Goal: Information Seeking & Learning: Learn about a topic

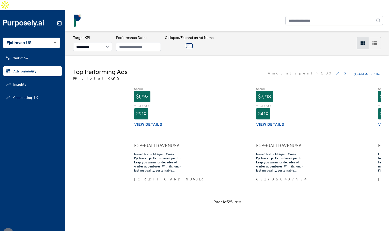
select select "**********"
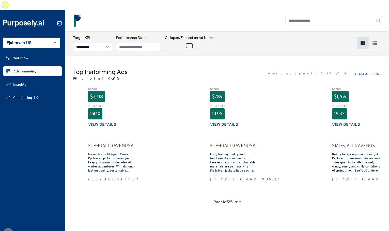
scroll to position [0, 169]
click at [263, 55] on div "Top Performing Ads KPI: Total ROAS Amount spent > 500 x (+) Add Metric Filter S…" at bounding box center [227, 136] width 324 height 162
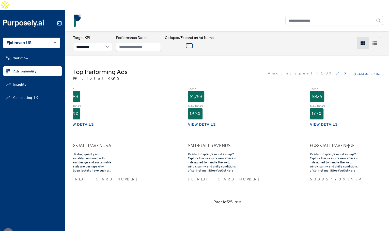
scroll to position [0, 0]
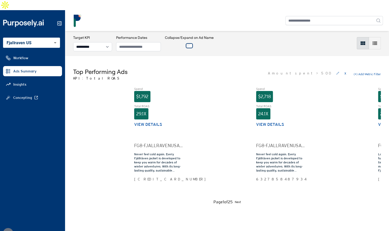
click at [226, 42] on div "**********" at bounding box center [227, 43] width 324 height 24
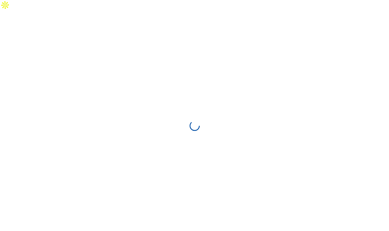
select select "**********"
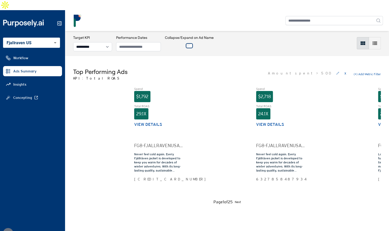
click at [214, 14] on div at bounding box center [226, 20] width 311 height 13
click at [207, 55] on div "Top Performing Ads KPI: Total ROAS Amount spent > 500 x (+) Add Metric Filter S…" at bounding box center [227, 136] width 324 height 162
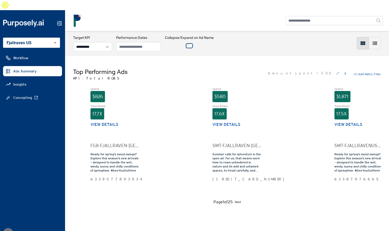
scroll to position [0, 532]
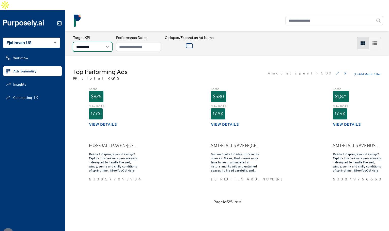
click at [100, 42] on select "**********" at bounding box center [92, 46] width 39 height 9
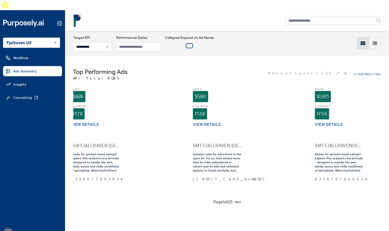
click at [235, 68] on div "Top Performing Ads KPI: Total ROAS Amount spent > 500 x (+) Add Metric Filter" at bounding box center [226, 74] width 307 height 13
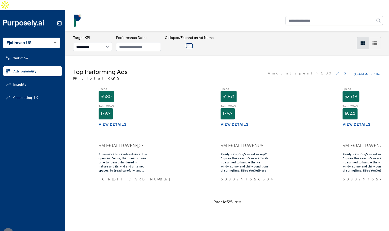
scroll to position [0, 643]
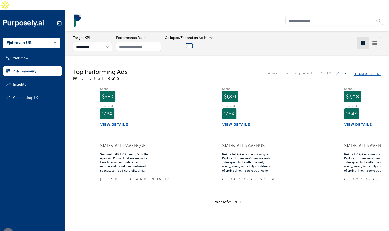
click at [360, 72] on button "(+) Add Metric Filter" at bounding box center [366, 74] width 27 height 4
click at [294, 70] on select "**********" at bounding box center [292, 74] width 34 height 9
click at [365, 72] on button "Cancel" at bounding box center [367, 74] width 9 height 4
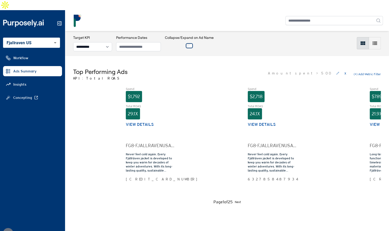
scroll to position [0, 0]
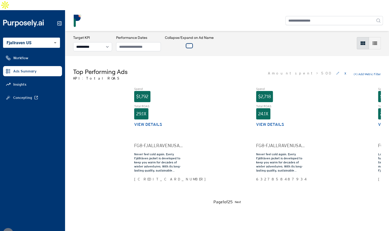
click at [158, 121] on button "View details" at bounding box center [148, 124] width 28 height 6
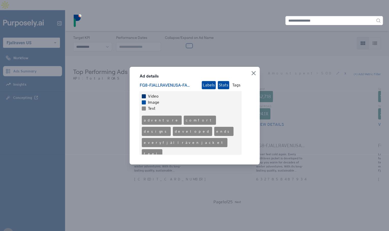
click at [222, 86] on button "Stats" at bounding box center [222, 85] width 11 height 8
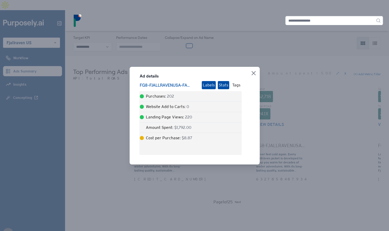
click at [209, 88] on button "Labels" at bounding box center [208, 85] width 14 height 8
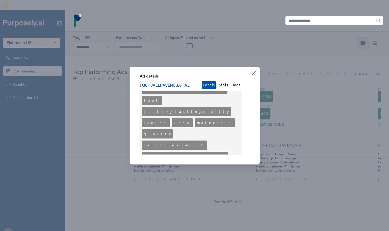
scroll to position [62, 0]
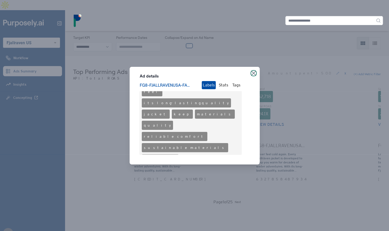
click at [253, 71] on icon "button" at bounding box center [253, 73] width 4 height 4
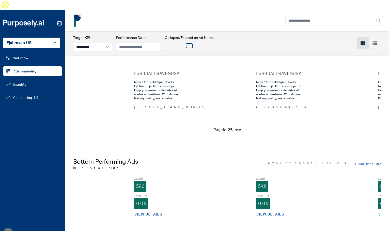
scroll to position [0, 0]
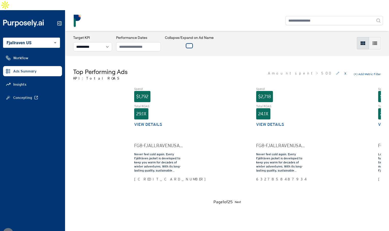
click at [247, 68] on div "Top Performing Ads KPI: Total ROAS Amount spent > 500 x (+) Add Metric Filter" at bounding box center [226, 74] width 307 height 13
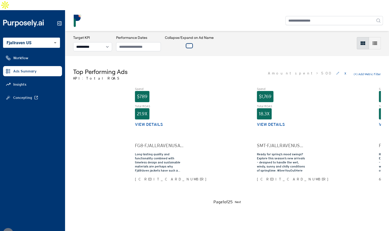
click at [265, 56] on div "Top Performing Ads KPI: Total ROAS Amount spent > 500 x (+) Add Metric Filter S…" at bounding box center [227, 136] width 324 height 162
click at [257, 55] on div "Top Performing Ads KPI: Total ROAS Amount spent > 500 x (+) Add Metric Filter S…" at bounding box center [227, 136] width 324 height 162
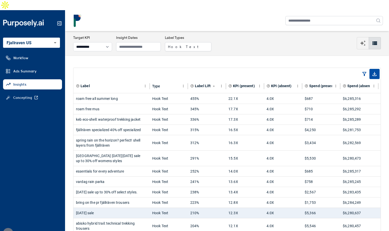
select select "**********"
click at [136, 93] on div "roam free all summer long" at bounding box center [111, 98] width 71 height 10
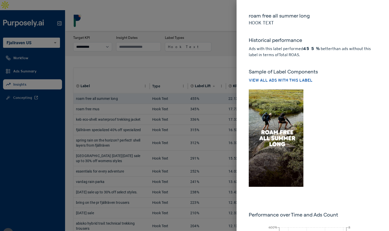
click at [211, 22] on div at bounding box center [194, 115] width 389 height 231
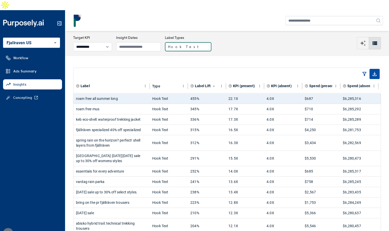
click at [197, 42] on button "Hook Text" at bounding box center [188, 46] width 46 height 9
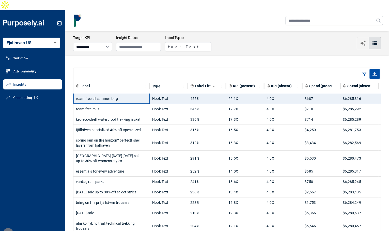
click at [125, 93] on div "roam free all summer long" at bounding box center [111, 98] width 71 height 10
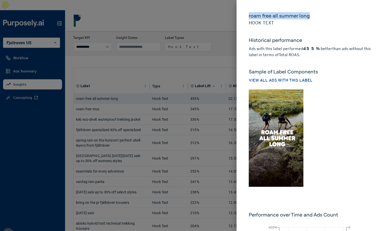
drag, startPoint x: 249, startPoint y: 16, endPoint x: 329, endPoint y: 16, distance: 80.4
click at [329, 16] on h5 "roam free all summer long" at bounding box center [312, 15] width 128 height 7
drag, startPoint x: 303, startPoint y: 47, endPoint x: 320, endPoint y: 47, distance: 16.7
click at [320, 47] on p "Ads with this label performed 455% better than ads without this label in terms …" at bounding box center [312, 52] width 128 height 12
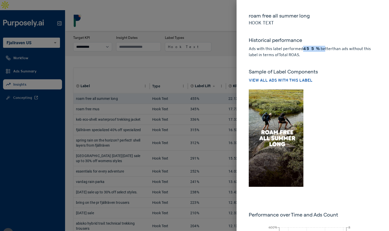
click at [320, 47] on p "Ads with this label performed 455% better than ads without this label in terms …" at bounding box center [312, 52] width 128 height 12
click at [225, 46] on div at bounding box center [194, 115] width 389 height 231
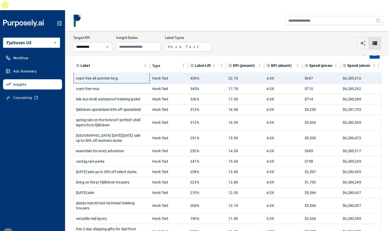
scroll to position [22, 0]
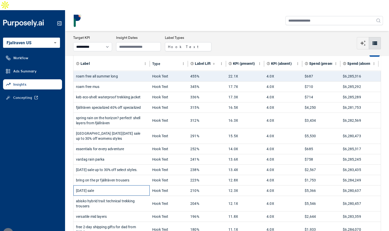
click at [128, 185] on div "[DATE] sale" at bounding box center [111, 190] width 71 height 10
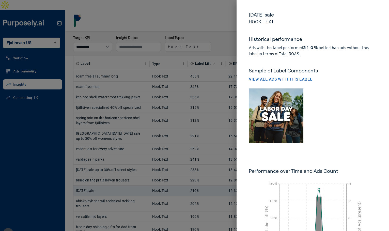
scroll to position [0, 0]
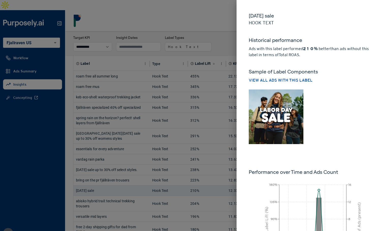
click at [284, 107] on img at bounding box center [275, 116] width 55 height 55
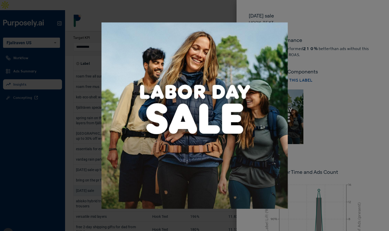
click at [333, 107] on div at bounding box center [194, 115] width 389 height 231
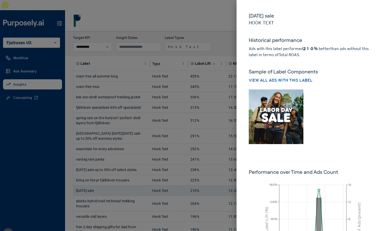
click at [227, 33] on div at bounding box center [194, 115] width 389 height 231
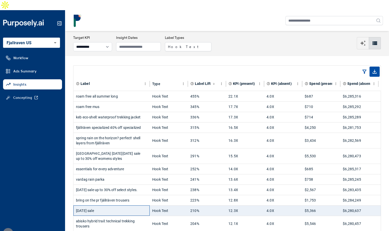
scroll to position [10, 0]
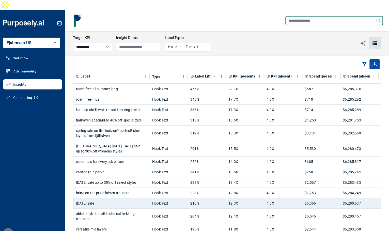
click at [300, 16] on input "text" at bounding box center [333, 20] width 97 height 9
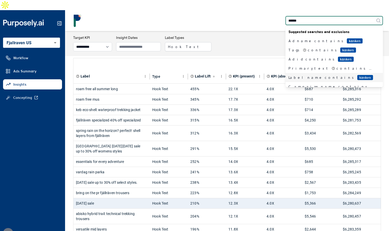
type input "******"
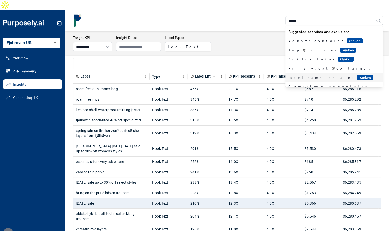
click at [312, 75] on div "Label name contains kanken" at bounding box center [330, 77] width 85 height 5
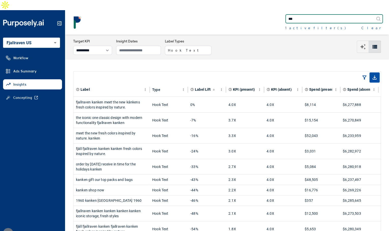
type input "****"
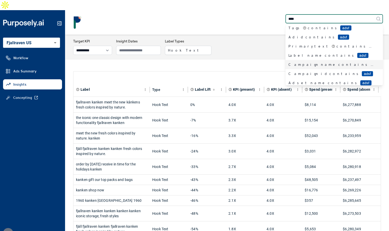
scroll to position [51, 0]
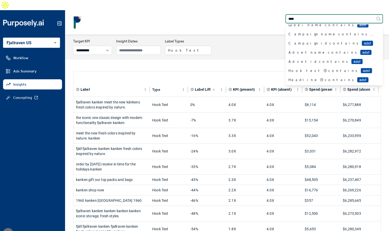
drag, startPoint x: 302, startPoint y: 8, endPoint x: 279, endPoint y: 8, distance: 23.3
click at [279, 14] on div "**** Suggested searches and exclusions Ad name contains adsf Tags contains adsf…" at bounding box center [226, 22] width 311 height 16
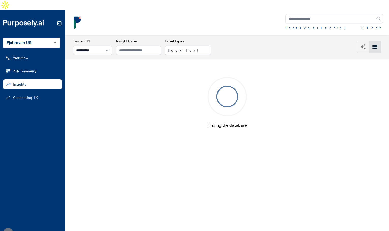
click at [267, 17] on div "2 active filter(s) Clear" at bounding box center [226, 22] width 311 height 16
click at [296, 25] on div "2 active filter(s)" at bounding box center [315, 27] width 60 height 5
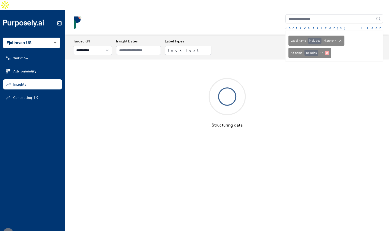
click at [326, 51] on icon at bounding box center [327, 53] width 4 height 4
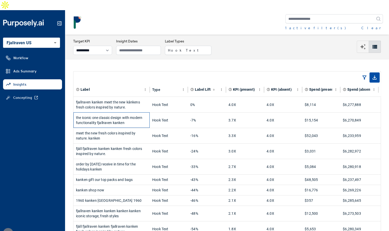
click at [123, 114] on div "the iconic one classic design with modern functionality fjallraven kanken" at bounding box center [111, 119] width 71 height 15
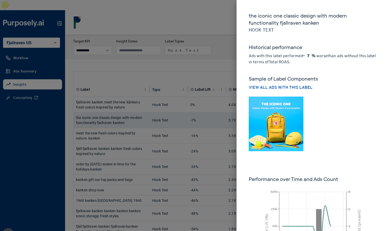
click at [281, 117] on img at bounding box center [275, 123] width 55 height 55
click at [266, 117] on img at bounding box center [275, 123] width 55 height 55
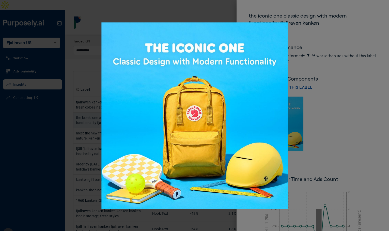
click at [316, 92] on div at bounding box center [194, 115] width 389 height 231
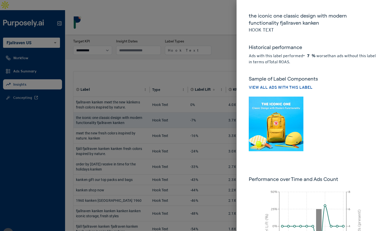
click at [218, 51] on div at bounding box center [194, 115] width 389 height 231
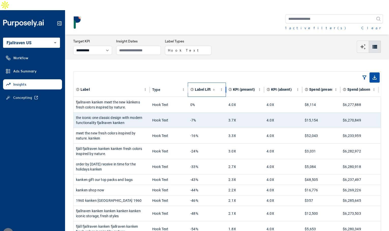
click at [201, 87] on span "Label Lift" at bounding box center [203, 89] width 16 height 5
click at [378, 25] on button "Clear" at bounding box center [372, 27] width 22 height 5
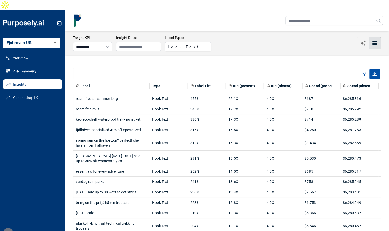
scroll to position [22, 0]
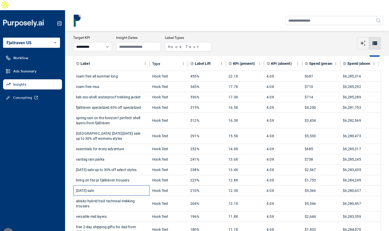
click at [112, 185] on div "[DATE] sale" at bounding box center [111, 190] width 71 height 10
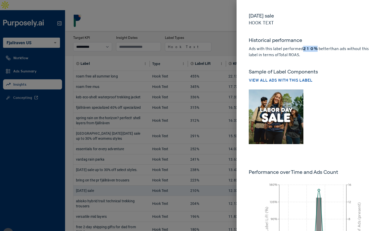
drag, startPoint x: 303, startPoint y: 48, endPoint x: 314, endPoint y: 49, distance: 11.4
click at [314, 49] on p "Ads with this label performed 210% better than ads without this label in terms …" at bounding box center [312, 52] width 128 height 12
drag, startPoint x: 281, startPoint y: 17, endPoint x: 240, endPoint y: 17, distance: 41.4
click at [240, 17] on div "[DATE] sale Hook Text Historical performance Ads with this label performed 210%…" at bounding box center [312, 146] width 152 height 293
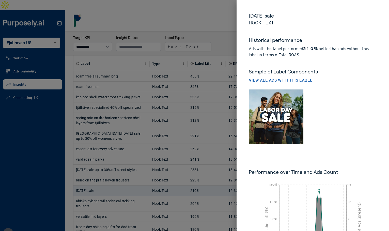
click at [224, 36] on div at bounding box center [194, 115] width 389 height 231
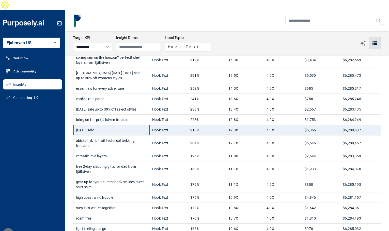
scroll to position [0, 0]
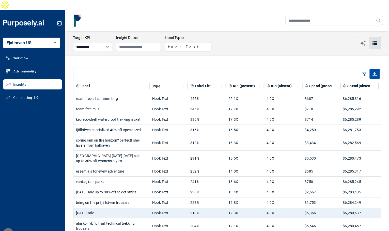
click at [201, 43] on div "**********" at bounding box center [227, 43] width 324 height 24
click at [190, 42] on button "Hook Text" at bounding box center [188, 46] width 46 height 9
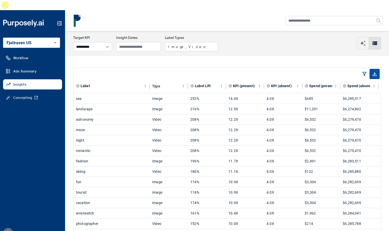
click at [127, 93] on div "sea" at bounding box center [111, 98] width 71 height 10
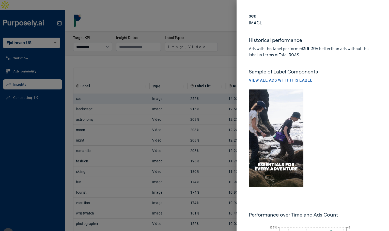
click at [271, 132] on img at bounding box center [275, 137] width 55 height 97
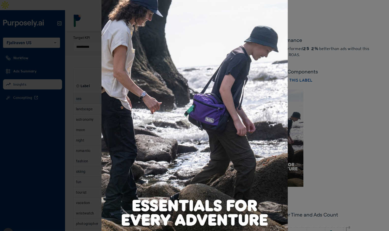
click at [347, 131] on div at bounding box center [194, 115] width 389 height 231
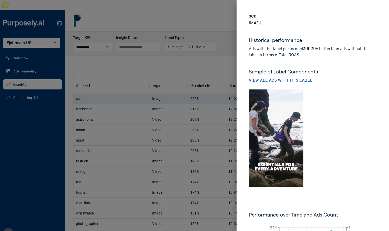
click at [221, 42] on div at bounding box center [194, 115] width 389 height 231
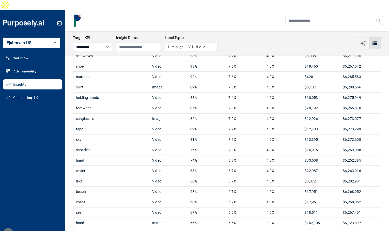
scroll to position [319, 0]
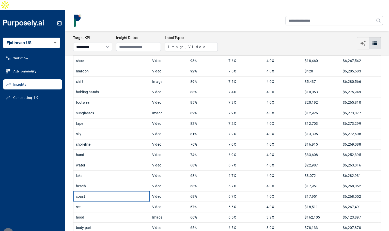
click at [91, 191] on div "coast" at bounding box center [111, 196] width 71 height 10
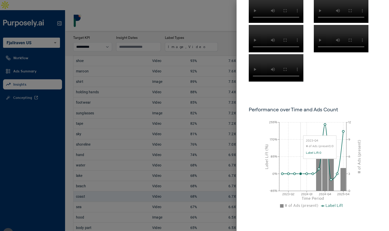
scroll to position [0, 0]
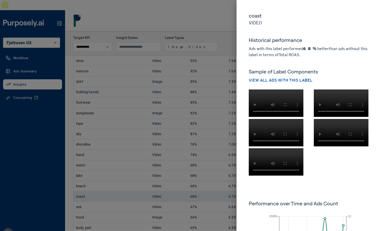
click at [220, 29] on div at bounding box center [194, 115] width 389 height 231
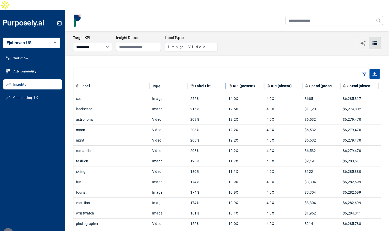
click at [199, 83] on span "Label Lift" at bounding box center [203, 85] width 16 height 5
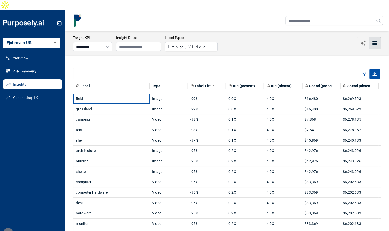
click at [108, 93] on div "field" at bounding box center [111, 98] width 71 height 10
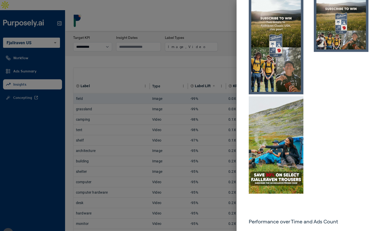
scroll to position [190, 0]
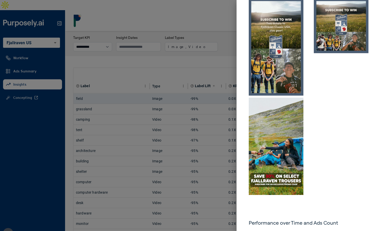
click at [294, 122] on img at bounding box center [275, 145] width 55 height 97
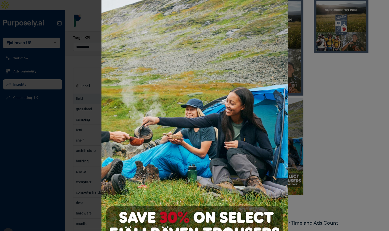
click at [325, 128] on div at bounding box center [194, 115] width 389 height 231
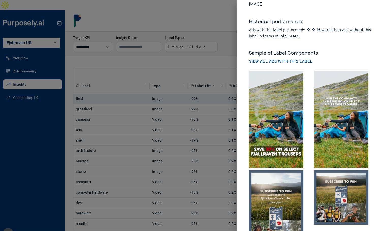
scroll to position [0, 0]
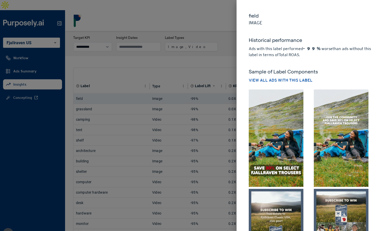
click at [215, 52] on div at bounding box center [194, 115] width 389 height 231
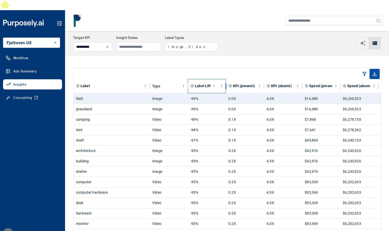
click at [203, 83] on span "Label Lift" at bounding box center [203, 85] width 16 height 5
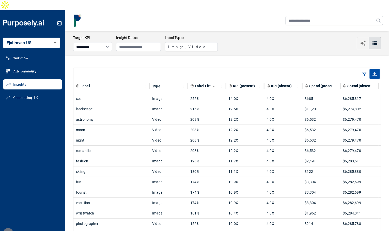
click at [366, 37] on button "button" at bounding box center [362, 43] width 12 height 12
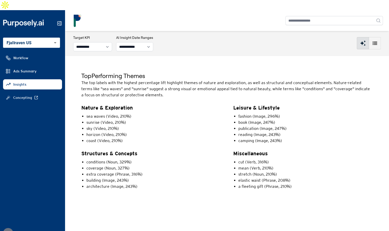
click at [140, 150] on p "Structures & Concepts" at bounding box center [151, 153] width 140 height 7
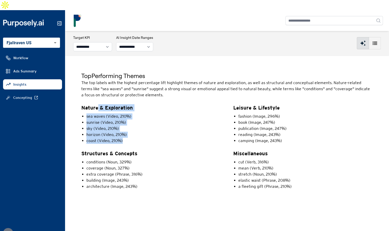
drag, startPoint x: 97, startPoint y: 97, endPoint x: 112, endPoint y: 136, distance: 41.8
click at [112, 136] on div "Nature & Exploration sea waves (Video, 210%) sunrise (Video, 210%) sky (Video, …" at bounding box center [151, 149] width 140 height 91
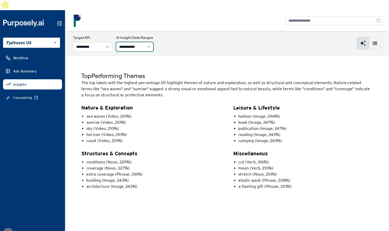
click at [147, 42] on select "**********" at bounding box center [134, 46] width 37 height 9
click at [122, 42] on select "**********" at bounding box center [134, 46] width 37 height 9
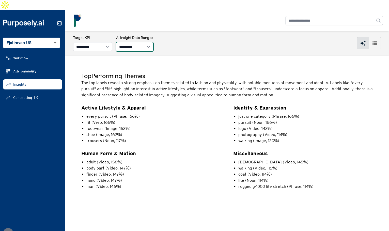
click at [149, 42] on select "**********" at bounding box center [134, 46] width 37 height 9
select select "***"
click at [122, 42] on select "**********" at bounding box center [134, 46] width 37 height 9
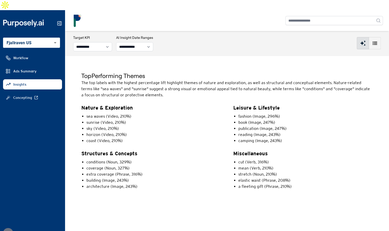
click at [151, 139] on div "Nature & Exploration sea waves (Video, 210%) sunrise (Video, 210%) sky (Video, …" at bounding box center [151, 149] width 140 height 91
drag, startPoint x: 90, startPoint y: 98, endPoint x: 97, endPoint y: 120, distance: 22.6
click at [97, 120] on div "Nature & Exploration sea waves (Video, 210%) sunrise (Video, 210%) sky (Video, …" at bounding box center [151, 124] width 140 height 40
click at [97, 125] on li "sky (Video, 210%)" at bounding box center [153, 128] width 134 height 6
click at [295, 55] on div "Top Performing Themes The top labels with the highest percentage lift highlight…" at bounding box center [227, 131] width 324 height 152
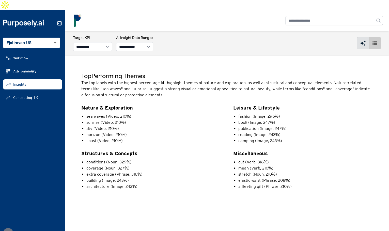
click at [373, 40] on icon "button" at bounding box center [374, 43] width 6 height 6
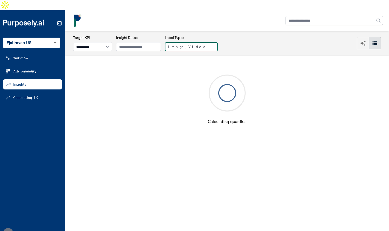
click at [186, 42] on button "Image, Video" at bounding box center [191, 46] width 53 height 9
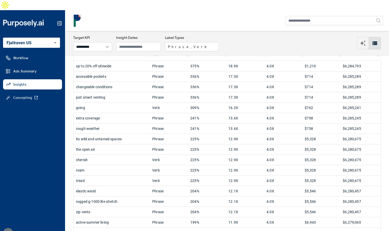
scroll to position [24, 0]
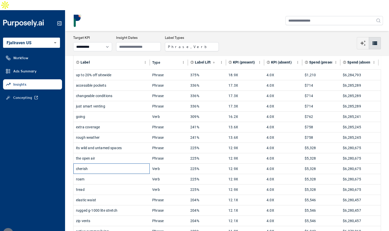
click at [113, 163] on div "cherish" at bounding box center [111, 168] width 71 height 10
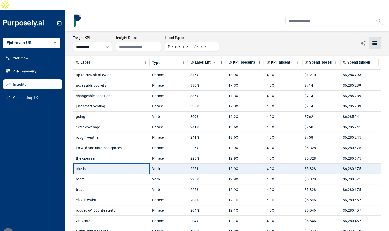
click at [106, 163] on div "cherish" at bounding box center [111, 168] width 71 height 10
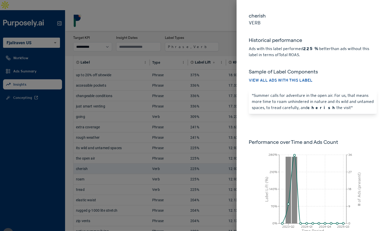
click at [255, 12] on h5 "cherish" at bounding box center [312, 15] width 128 height 7
click at [274, 18] on h5 "cherish" at bounding box center [312, 15] width 128 height 7
drag, startPoint x: 303, startPoint y: 47, endPoint x: 324, endPoint y: 47, distance: 20.6
click at [324, 47] on p "Ads with this label performed 225% better than ads without this label in terms …" at bounding box center [312, 52] width 128 height 12
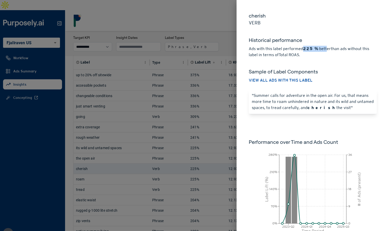
click at [324, 47] on p "Ads with this label performed 225% better than ads without this label in terms …" at bounding box center [312, 52] width 128 height 12
click at [251, 15] on h5 "cherish" at bounding box center [312, 15] width 128 height 7
click at [277, 33] on div "Historical performance Ads with this label performed 225% better than ads witho…" at bounding box center [312, 41] width 128 height 31
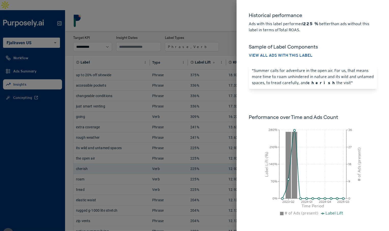
scroll to position [0, 0]
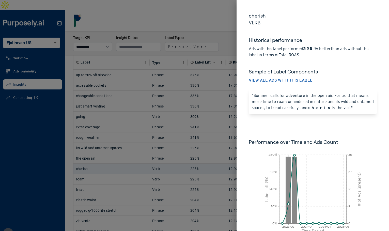
click at [217, 31] on div at bounding box center [194, 115] width 389 height 231
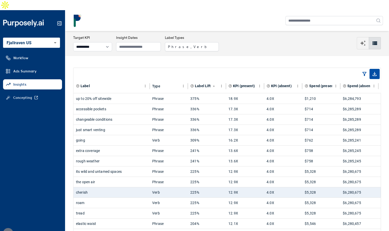
click at [228, 42] on div "**********" at bounding box center [227, 43] width 324 height 24
click at [195, 42] on button "Phrase, Verb" at bounding box center [192, 46] width 54 height 9
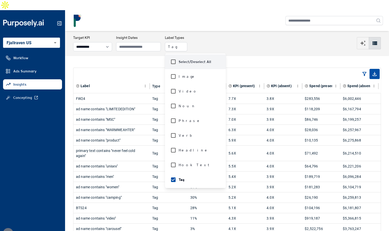
click at [256, 40] on div "**********" at bounding box center [226, 43] width 307 height 16
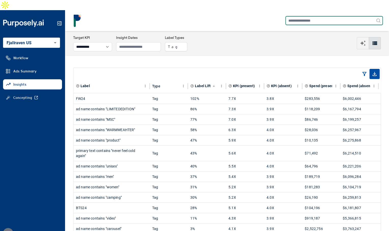
click at [307, 16] on input "text" at bounding box center [333, 20] width 97 height 9
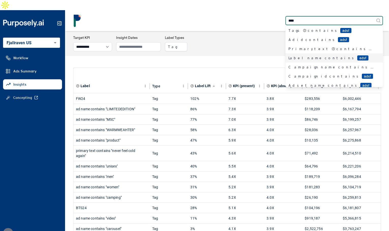
scroll to position [21, 0]
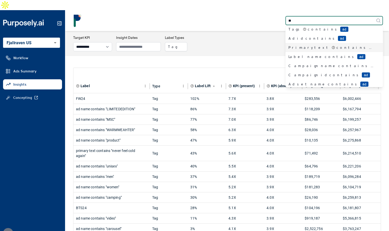
type input "*"
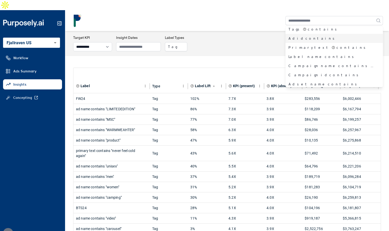
click at [277, 35] on div "**********" at bounding box center [226, 43] width 307 height 16
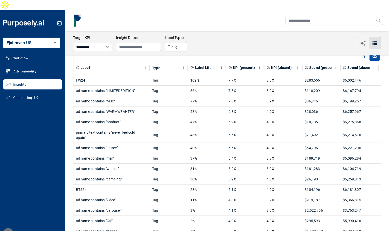
scroll to position [0, 0]
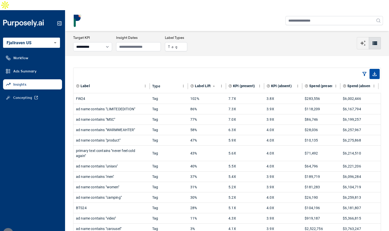
click at [208, 55] on div "Label Type Label Lift KPI (present) KPI (absent) Spend (present) Spend (absent)…" at bounding box center [227, 182] width 324 height 255
click at [204, 55] on div "Label Type Label Lift KPI (present) KPI (absent) Spend (present) Spend (absent)…" at bounding box center [227, 182] width 324 height 255
click at [186, 42] on button "Tag" at bounding box center [176, 46] width 22 height 9
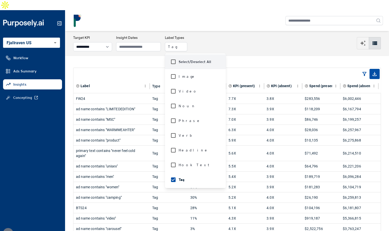
click at [216, 36] on div "**********" at bounding box center [226, 43] width 307 height 16
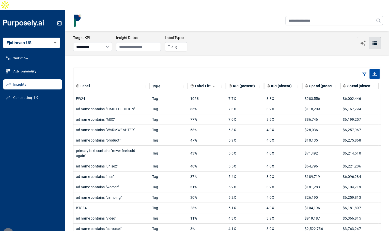
click at [216, 36] on div "**********" at bounding box center [226, 43] width 307 height 16
click at [359, 40] on icon "button" at bounding box center [362, 43] width 6 height 6
select select "***"
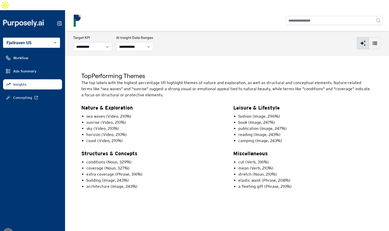
click at [146, 113] on li "sea waves (Video, 210%)" at bounding box center [153, 116] width 134 height 6
click at [162, 72] on h5 "Top Performing Themes" at bounding box center [226, 76] width 291 height 8
click at [179, 40] on div "**********" at bounding box center [226, 43] width 307 height 16
click at [372, 40] on icon "button" at bounding box center [374, 43] width 6 height 6
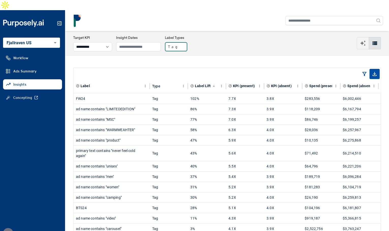
click at [184, 42] on button "Tag" at bounding box center [176, 46] width 22 height 9
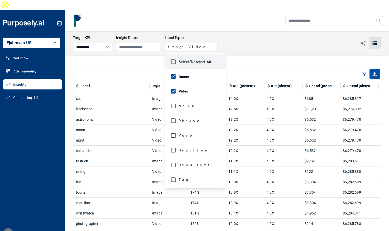
click at [253, 36] on div "**********" at bounding box center [226, 43] width 307 height 16
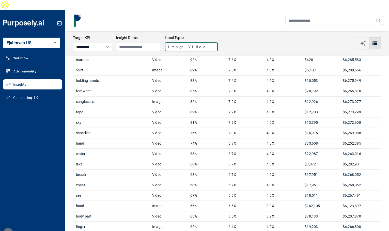
scroll to position [394, 0]
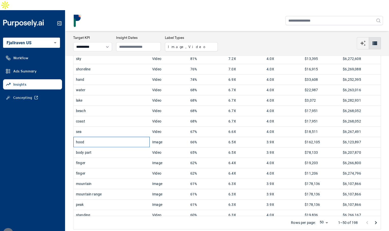
click at [86, 137] on div "hood" at bounding box center [111, 142] width 71 height 10
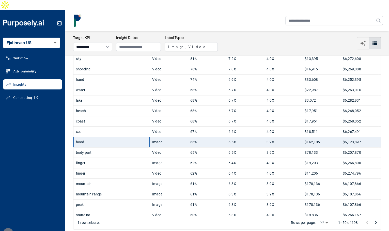
click at [95, 137] on div "hood" at bounding box center [111, 142] width 71 height 10
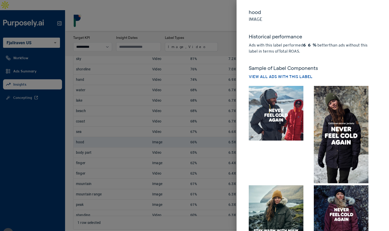
scroll to position [0, 0]
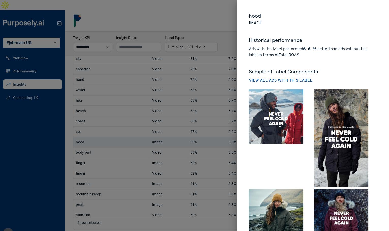
click at [309, 56] on p "Ads with this label performed 66% better than ads without this label in terms o…" at bounding box center [312, 52] width 128 height 12
click at [220, 29] on div at bounding box center [194, 115] width 389 height 231
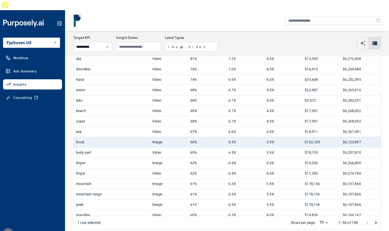
click at [220, 35] on div "**********" at bounding box center [226, 43] width 307 height 16
click at [199, 14] on div at bounding box center [226, 20] width 311 height 13
click at [31, 95] on span "Concepting" at bounding box center [22, 97] width 19 height 5
